Goal: Navigation & Orientation: Find specific page/section

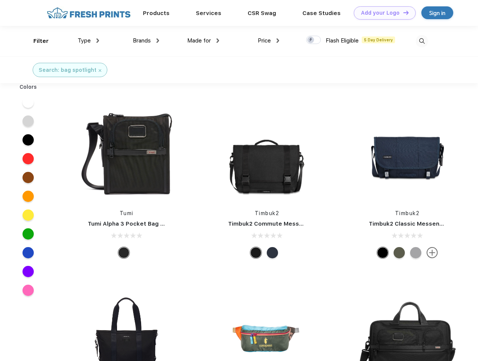
click at [382, 13] on link "Add your Logo Design Tool" at bounding box center [385, 12] width 62 height 13
click at [0, 0] on div "Design Tool" at bounding box center [0, 0] width 0 height 0
click at [403, 12] on link "Add your Logo Design Tool" at bounding box center [385, 12] width 62 height 13
click at [36, 41] on div "Filter" at bounding box center [40, 41] width 15 height 9
click at [89, 41] on span "Type" at bounding box center [84, 40] width 13 height 7
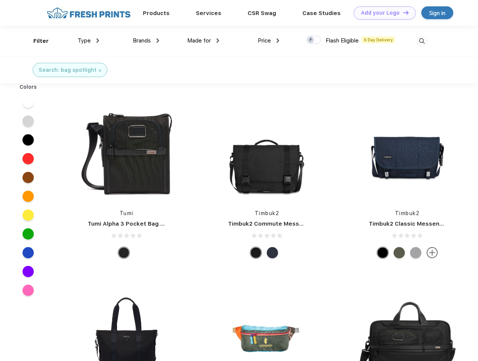
click at [146, 41] on span "Brands" at bounding box center [142, 40] width 18 height 7
click at [204, 41] on span "Made for" at bounding box center [199, 40] width 24 height 7
click at [269, 41] on span "Price" at bounding box center [264, 40] width 13 height 7
click at [314, 40] on div at bounding box center [313, 40] width 15 height 8
click at [311, 40] on input "checkbox" at bounding box center [308, 37] width 5 height 5
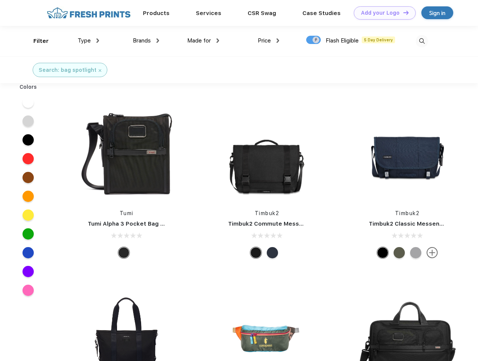
click at [422, 41] on img at bounding box center [422, 41] width 12 height 12
